Goal: Task Accomplishment & Management: Use online tool/utility

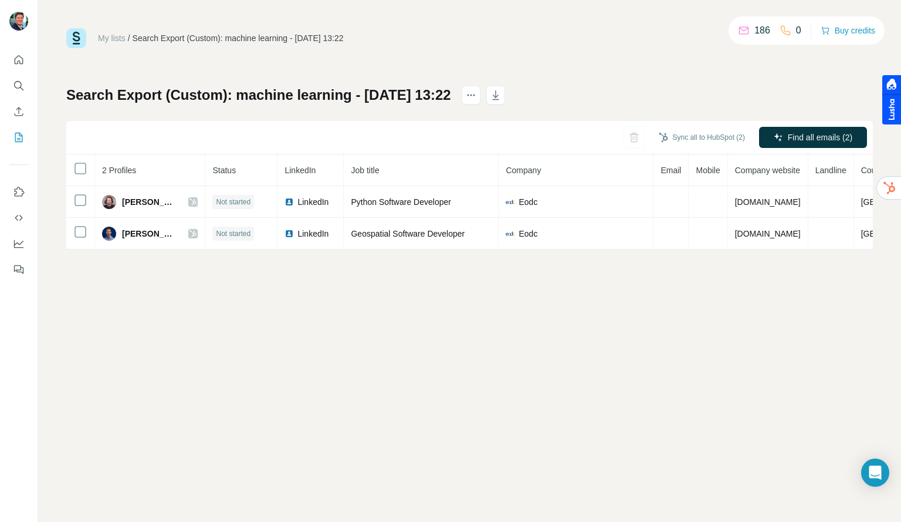
click at [683, 97] on div "Search Export (Custom): machine learning - [DATE] 13:22 Sync all to HubSpot (2)…" at bounding box center [469, 168] width 807 height 164
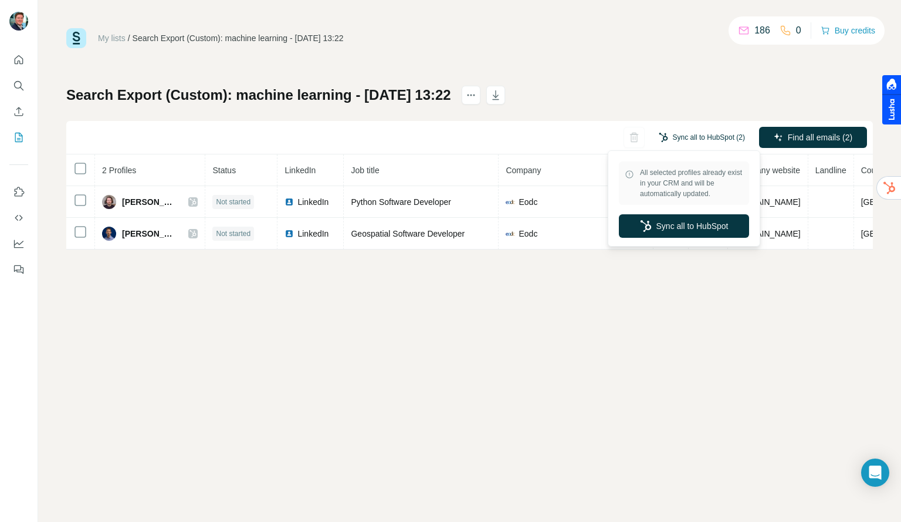
click at [693, 136] on button "Sync all to HubSpot (2)" at bounding box center [702, 138] width 103 height 18
click at [794, 144] on button "Find all emails (2)" at bounding box center [813, 137] width 108 height 21
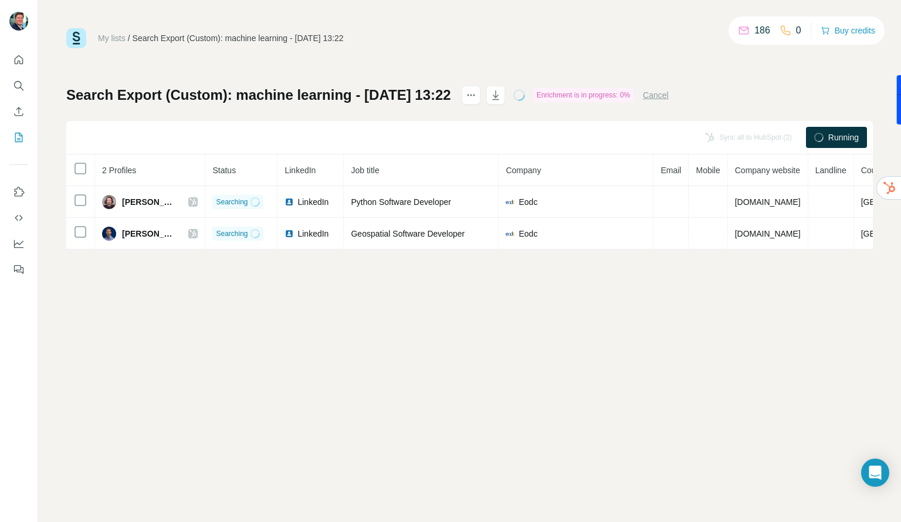
click at [768, 99] on div "Search Export (Custom): machine learning - [DATE] 13:22 Enrichment is in progre…" at bounding box center [469, 168] width 807 height 164
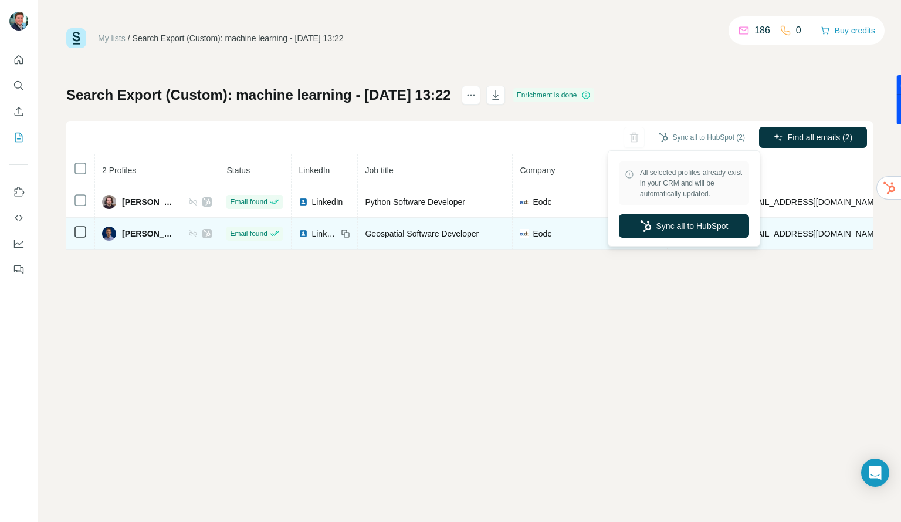
click at [664, 220] on button "Sync all to HubSpot" at bounding box center [684, 225] width 130 height 23
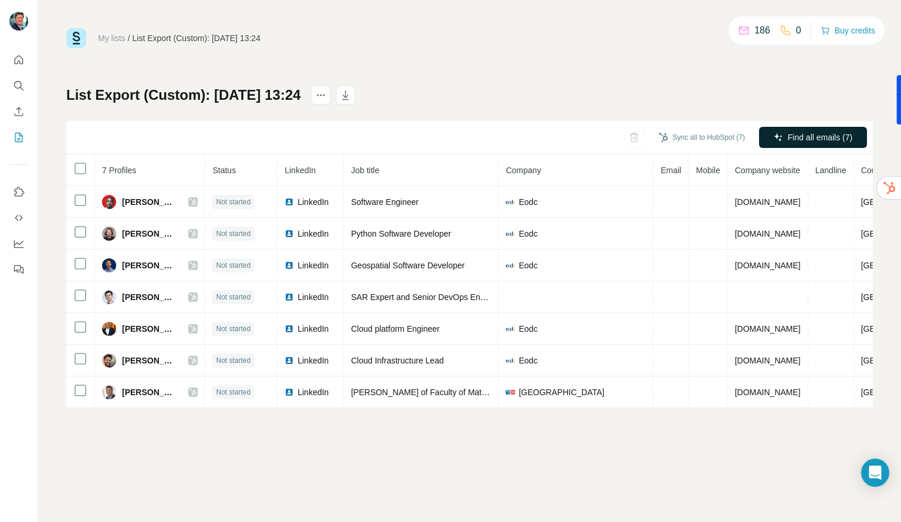
click at [799, 140] on span "Find all emails (7)" at bounding box center [820, 137] width 65 height 12
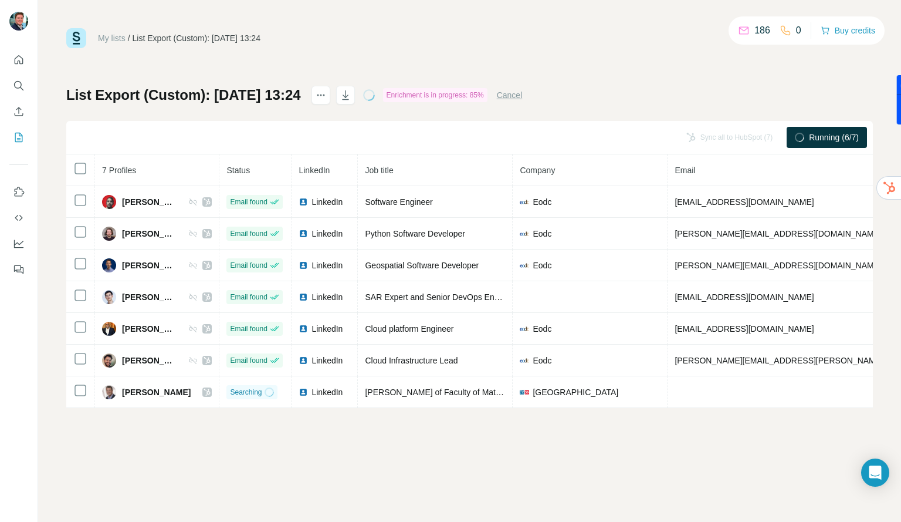
click at [714, 99] on div "List Export (Custom): 13/08/2025 13:24 Enrichment is in progress: 85% Cancel Sy…" at bounding box center [469, 247] width 807 height 322
click at [775, 70] on div "My lists / List Export (Custom): 13/08/2025 13:24 186 0 Buy credits List Export…" at bounding box center [469, 218] width 807 height 380
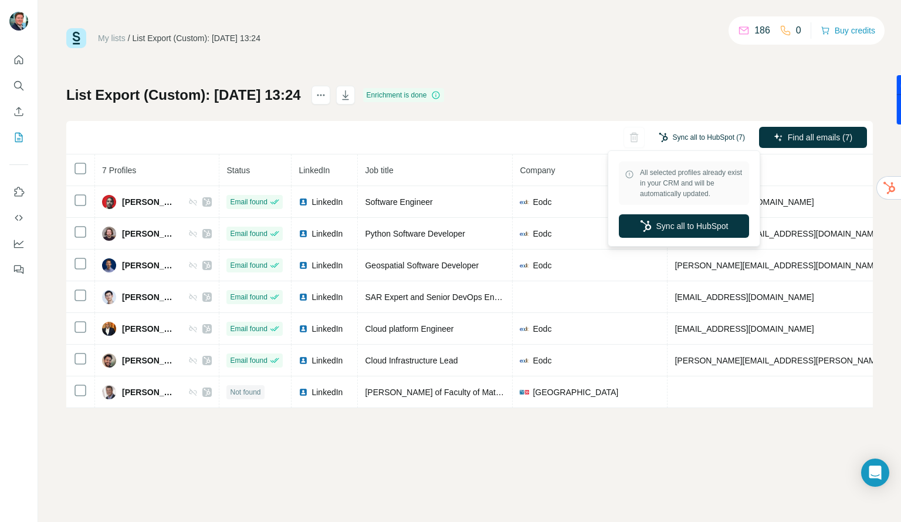
click at [724, 134] on button "Sync all to HubSpot (7)" at bounding box center [702, 138] width 103 height 18
click at [704, 217] on div "All selected profiles already exist in your CRM and will be automatically updat…" at bounding box center [684, 198] width 147 height 90
click at [697, 238] on div "All selected profiles already exist in your CRM and will be automatically updat…" at bounding box center [684, 198] width 147 height 90
click at [699, 220] on button "Sync all to HubSpot" at bounding box center [684, 225] width 130 height 23
